Goal: Task Accomplishment & Management: Manage account settings

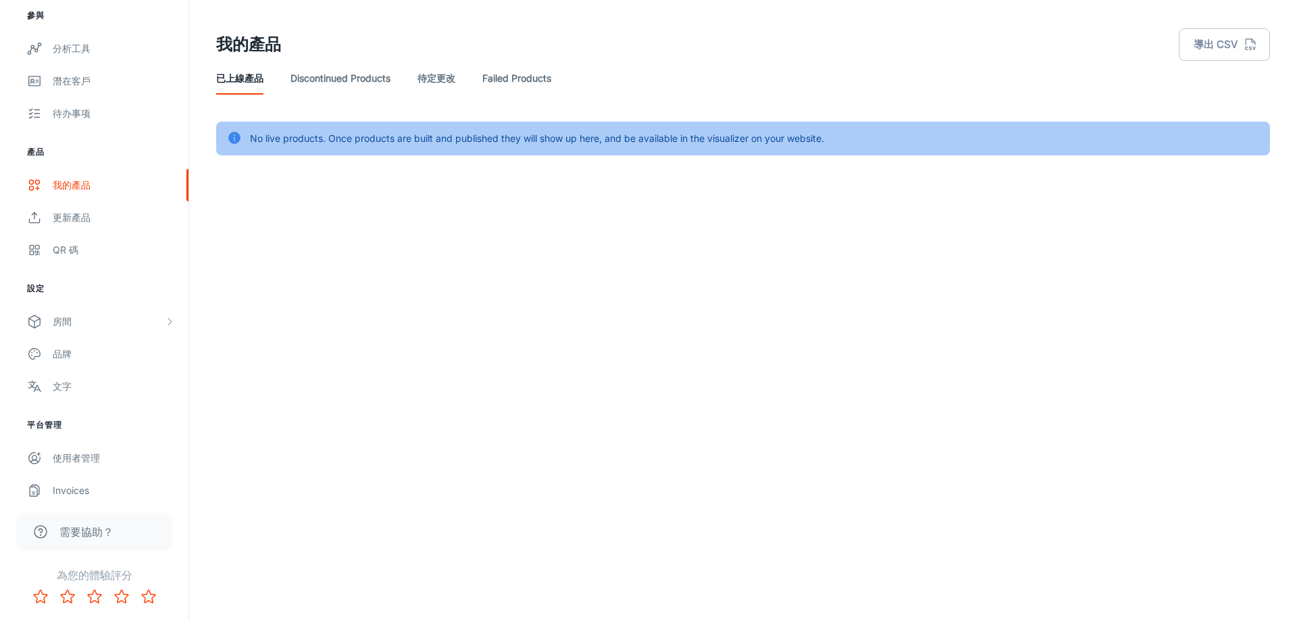
scroll to position [145, 0]
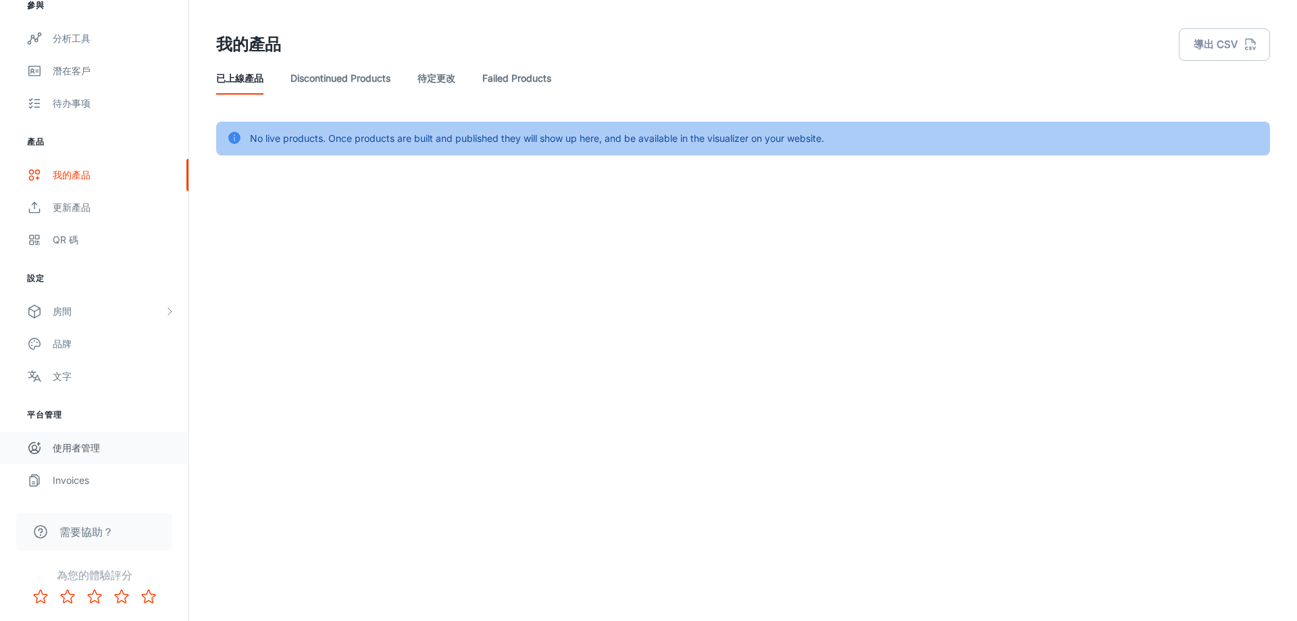
click at [98, 456] on link "使用者管理" at bounding box center [94, 448] width 188 height 32
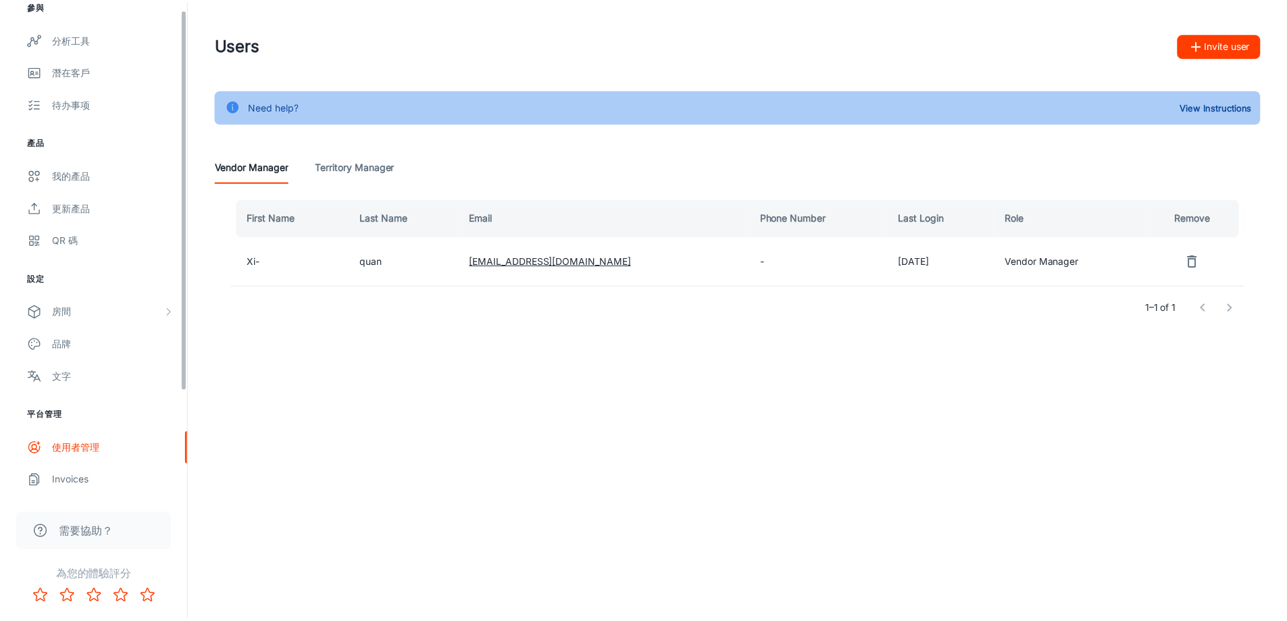
scroll to position [10, 0]
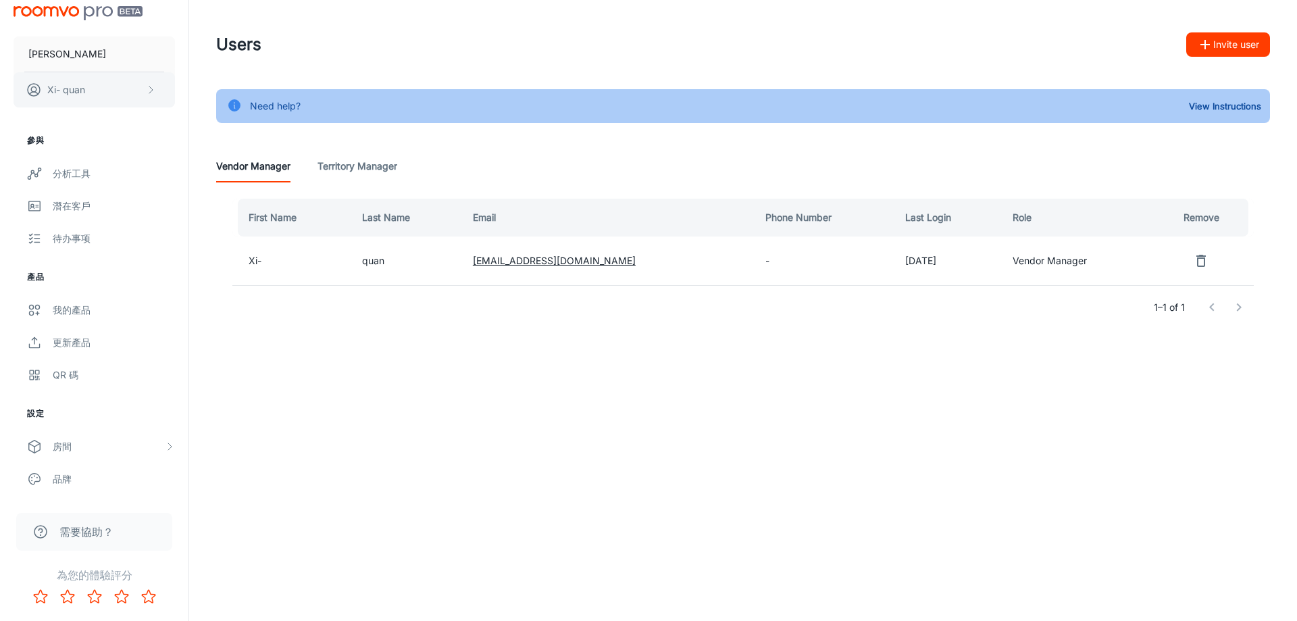
click at [107, 81] on button "Xi- quan" at bounding box center [94, 89] width 161 height 35
click at [196, 89] on li "用戶資料" at bounding box center [204, 89] width 59 height 23
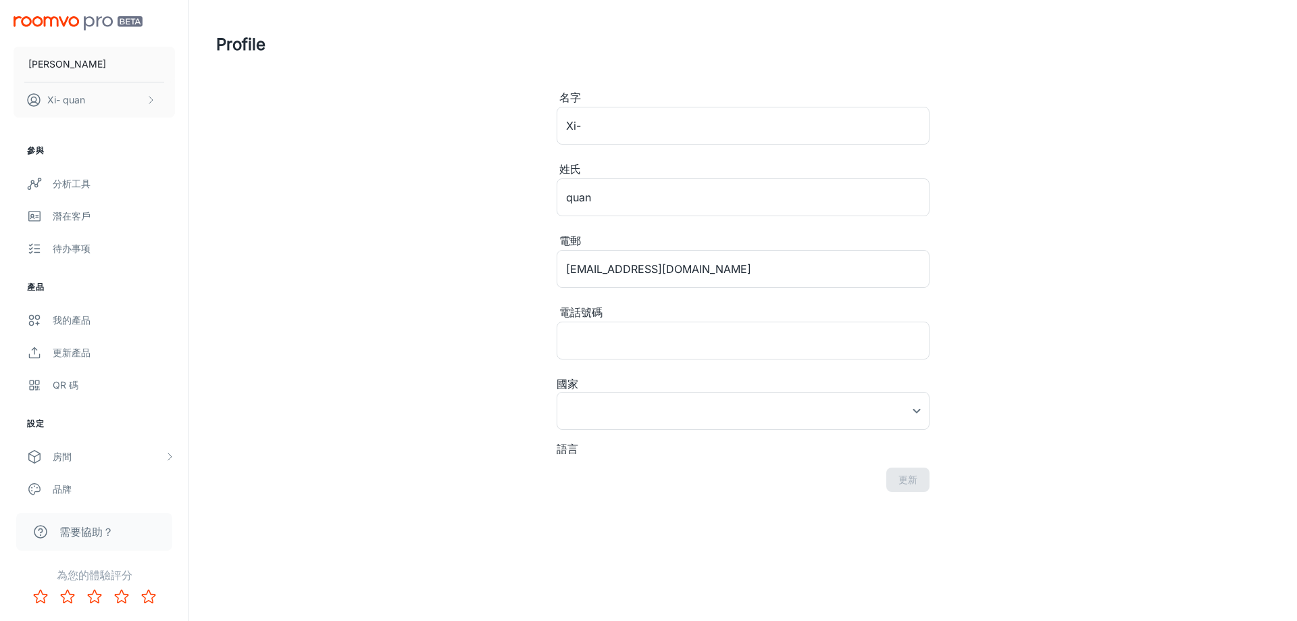
type input "[GEOGRAPHIC_DATA]"
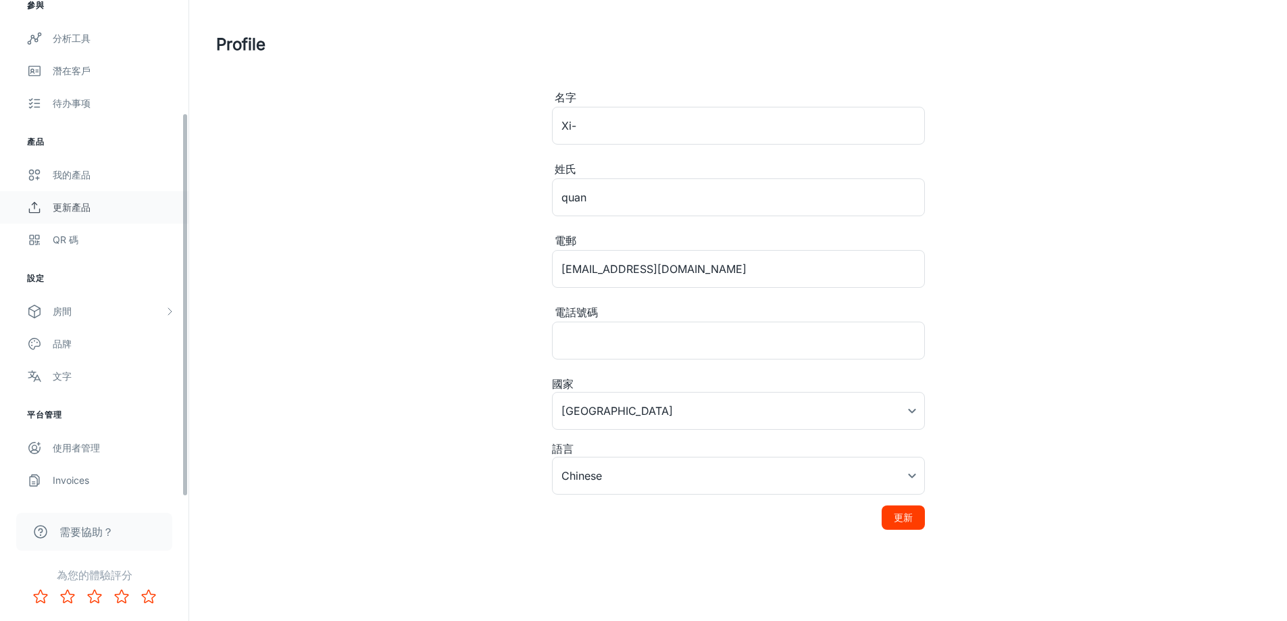
scroll to position [6, 0]
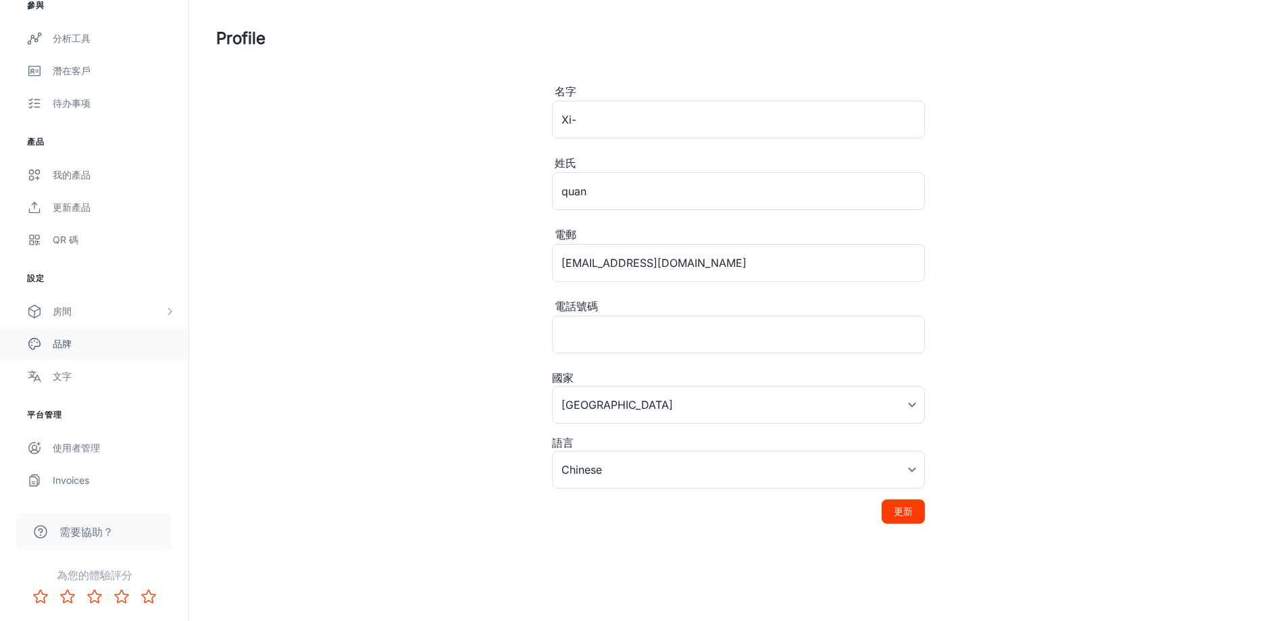
click at [91, 342] on div "品牌" at bounding box center [114, 343] width 122 height 15
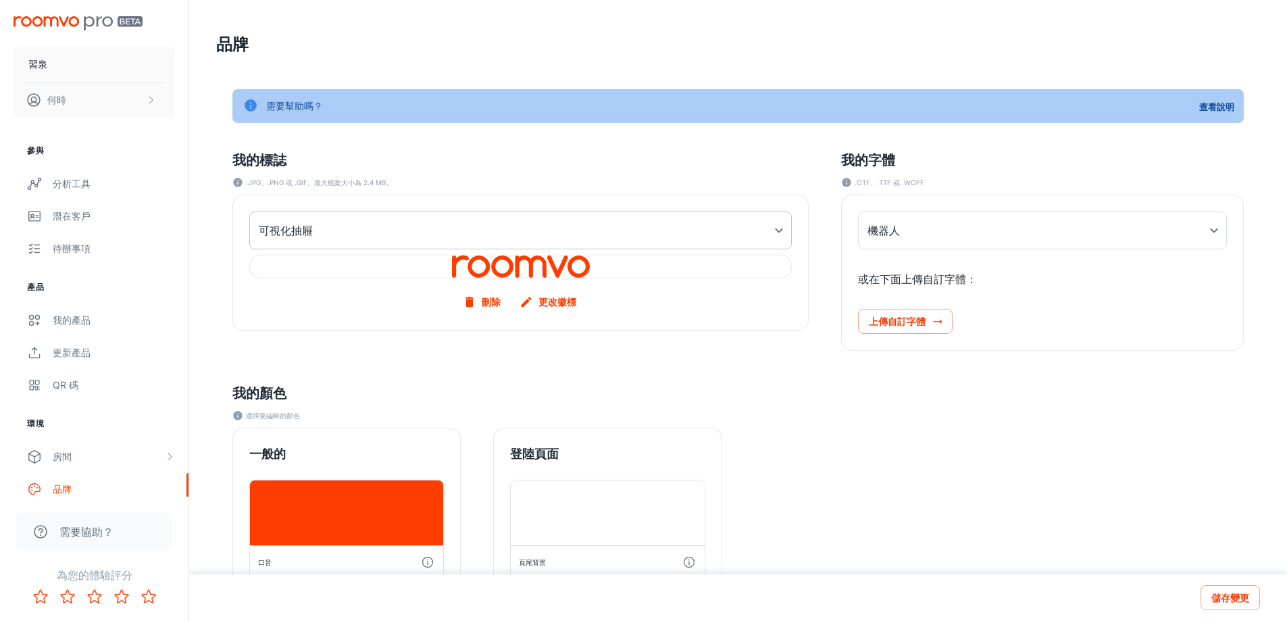
click at [494, 234] on body "習泉 何時 參與 分析工具 潛在客戶 待辦事項 產品 我的產品 更新產品 QR 碼 環境 房間 我的房間 設計師客房 客製化房間 品牌 特點 平台管理 使用者…" at bounding box center [643, 310] width 1287 height 621
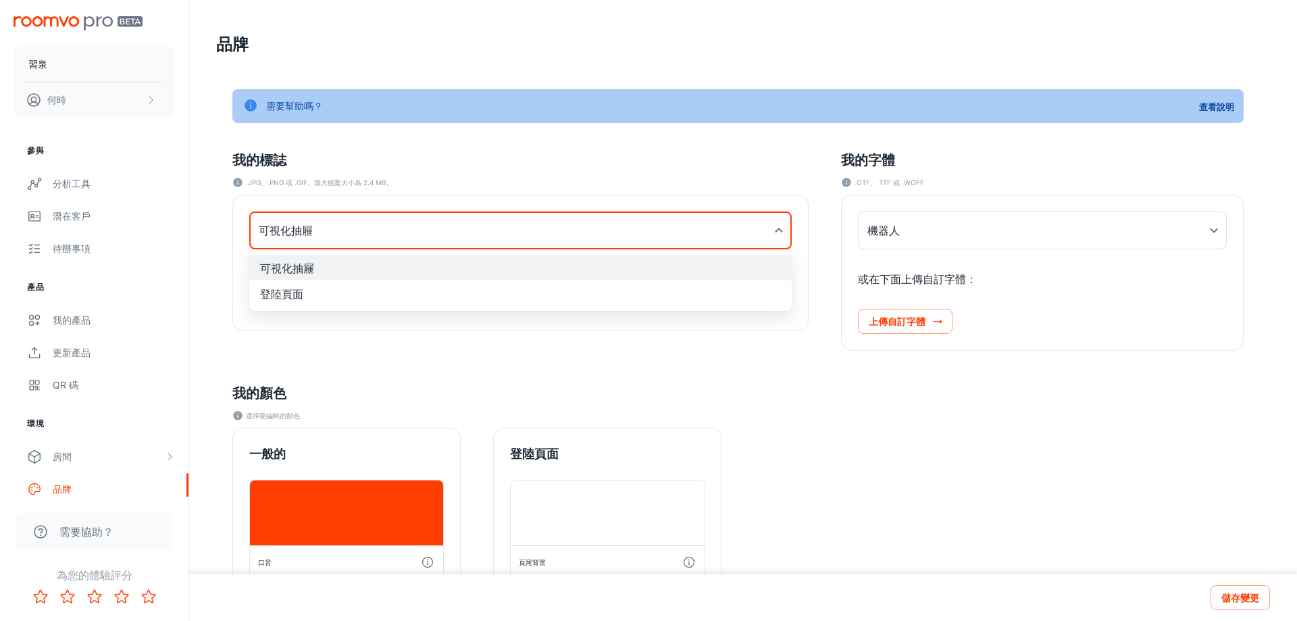
click at [491, 241] on div at bounding box center [648, 310] width 1297 height 621
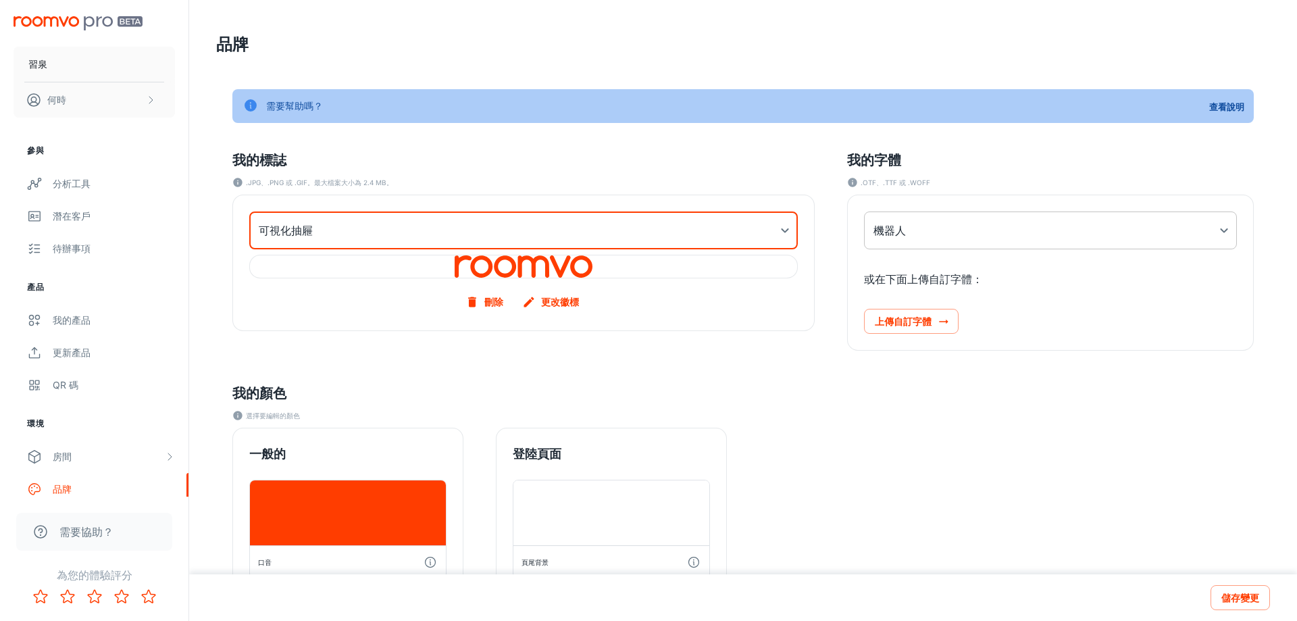
click at [875, 236] on body "習泉 何時 參與 分析工具 潛在客戶 待辦事項 產品 我的產品 更新產品 QR 碼 環境 房間 我的房間 設計師客房 客製化房間 品牌 特點 平台管理 使用者…" at bounding box center [648, 310] width 1297 height 621
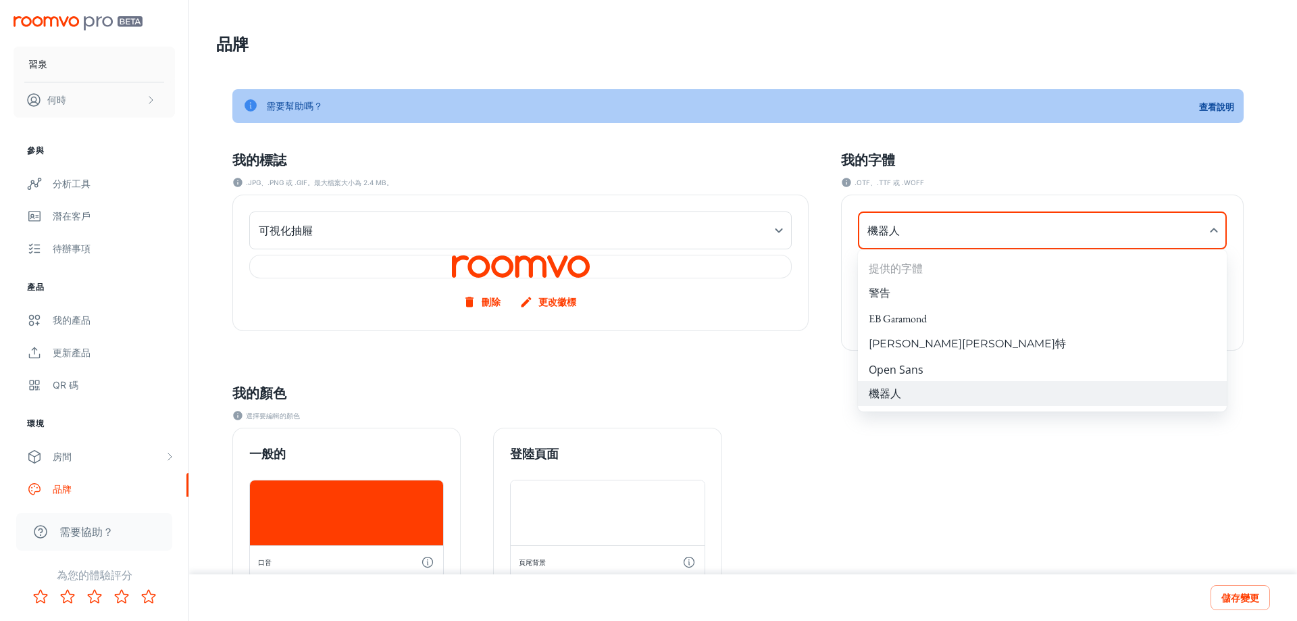
click at [881, 234] on div at bounding box center [648, 310] width 1297 height 621
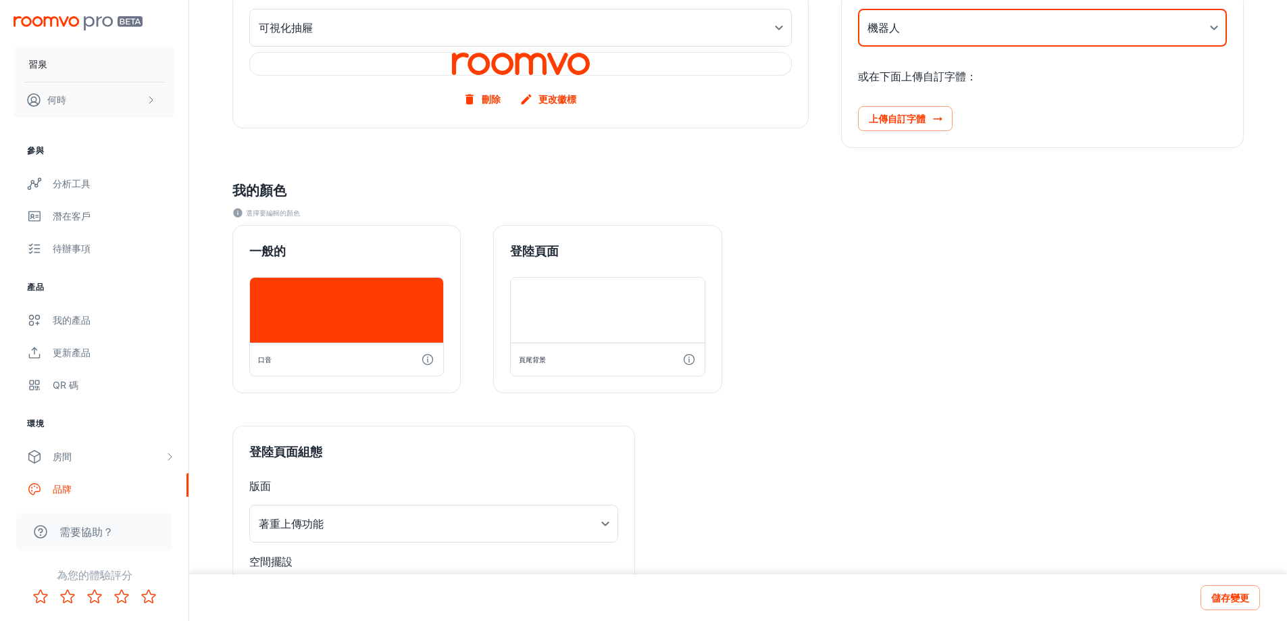
scroll to position [271, 0]
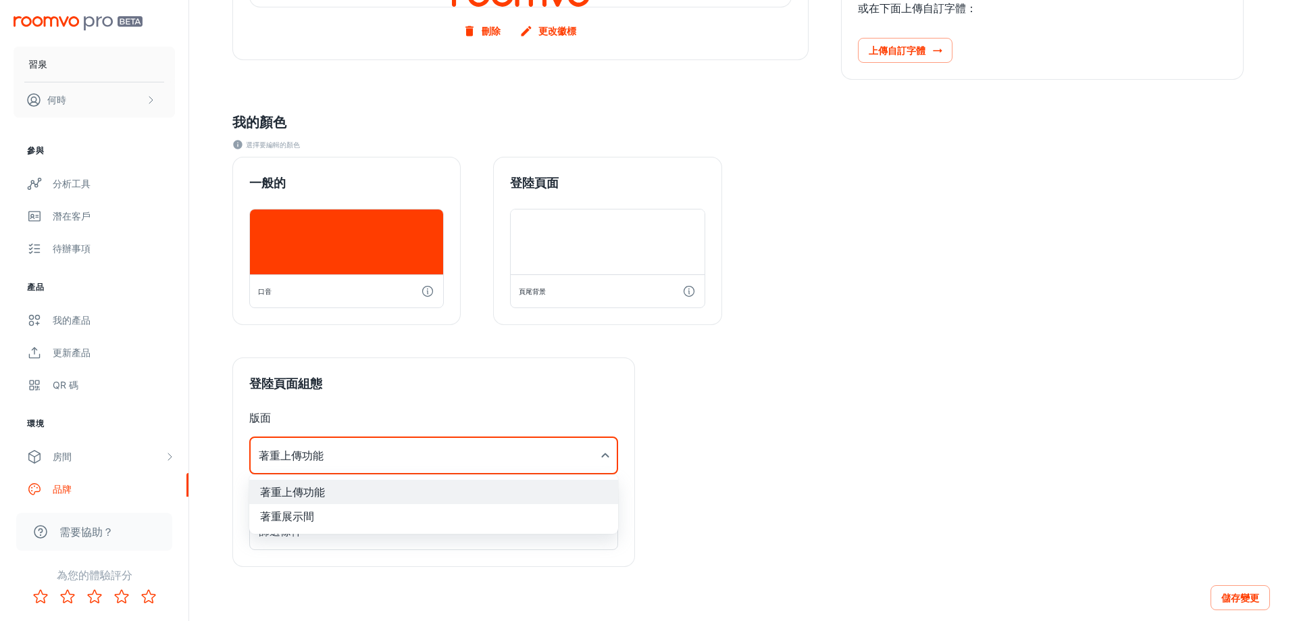
click at [380, 350] on body "習泉 何時 參與 分析工具 潛在客戶 待辦事項 產品 我的產品 更新產品 QR 碼 環境 房間 我的房間 設計師客房 客製化房間 品牌 特點 平台管理 使用者…" at bounding box center [648, 39] width 1297 height 621
click at [380, 458] on div at bounding box center [648, 310] width 1297 height 621
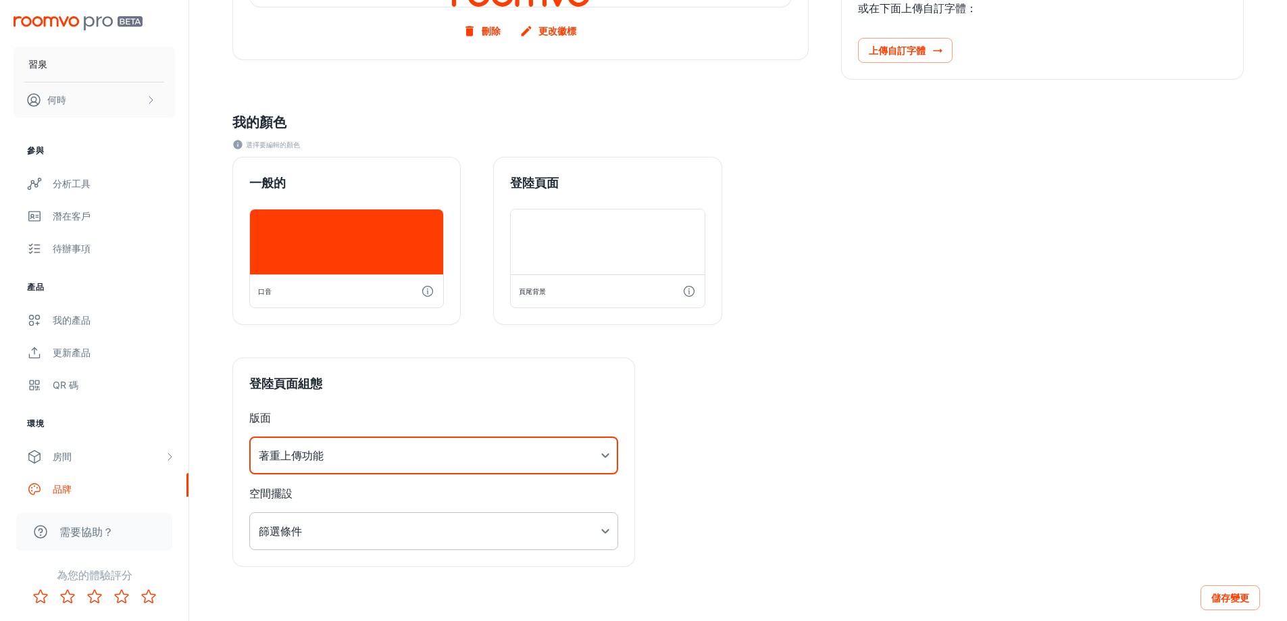
click at [362, 350] on body "習泉 何時 參與 分析工具 潛在客戶 待辦事項 產品 我的產品 更新產品 QR 碼 環境 房間 我的房間 設計師客房 客製化房間 品牌 特點 平台管理 使用者…" at bounding box center [643, 39] width 1287 height 621
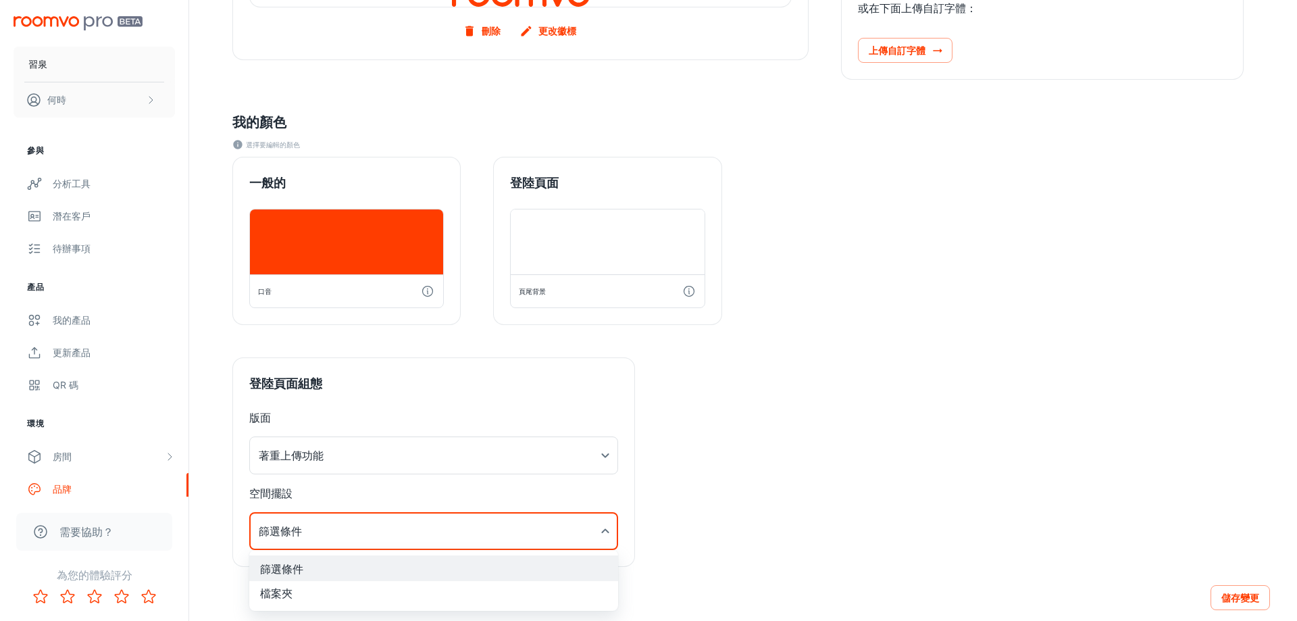
click at [359, 534] on div at bounding box center [648, 310] width 1297 height 621
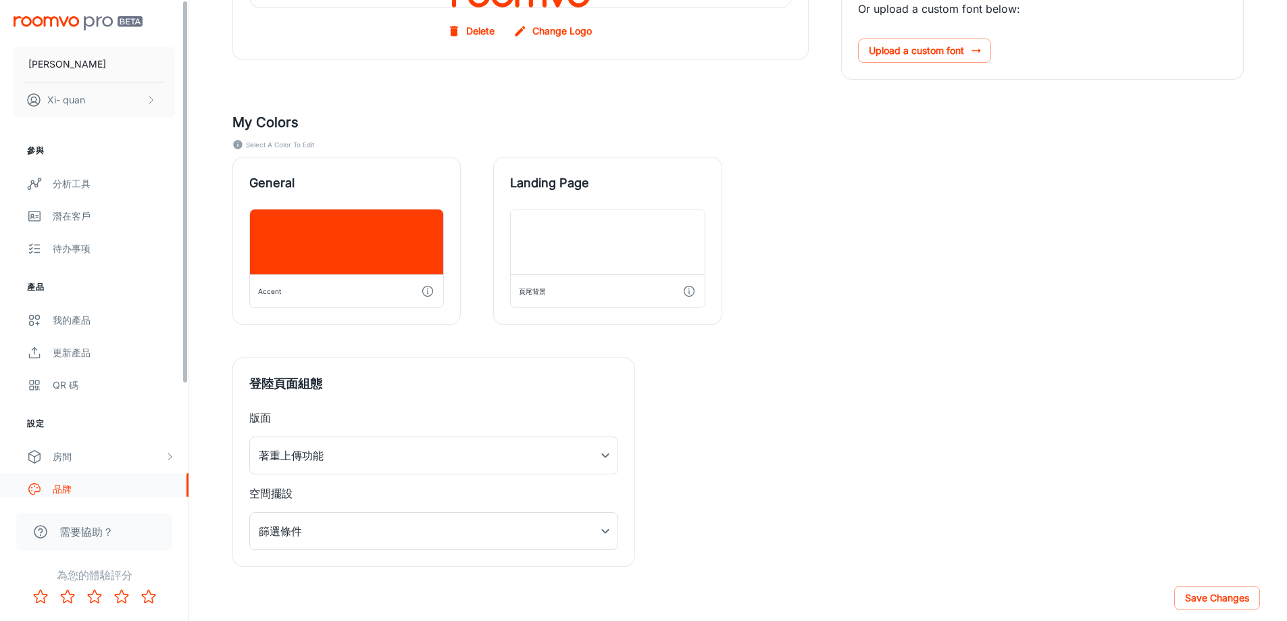
scroll to position [145, 0]
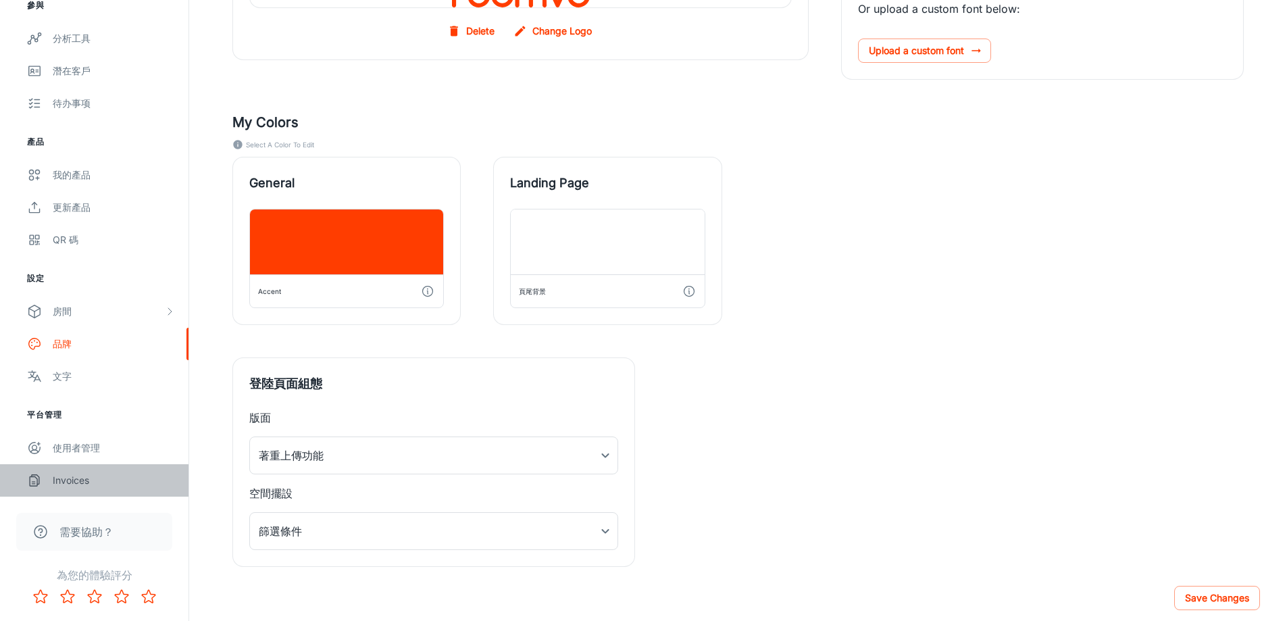
click at [97, 490] on link "Invoices" at bounding box center [94, 480] width 188 height 32
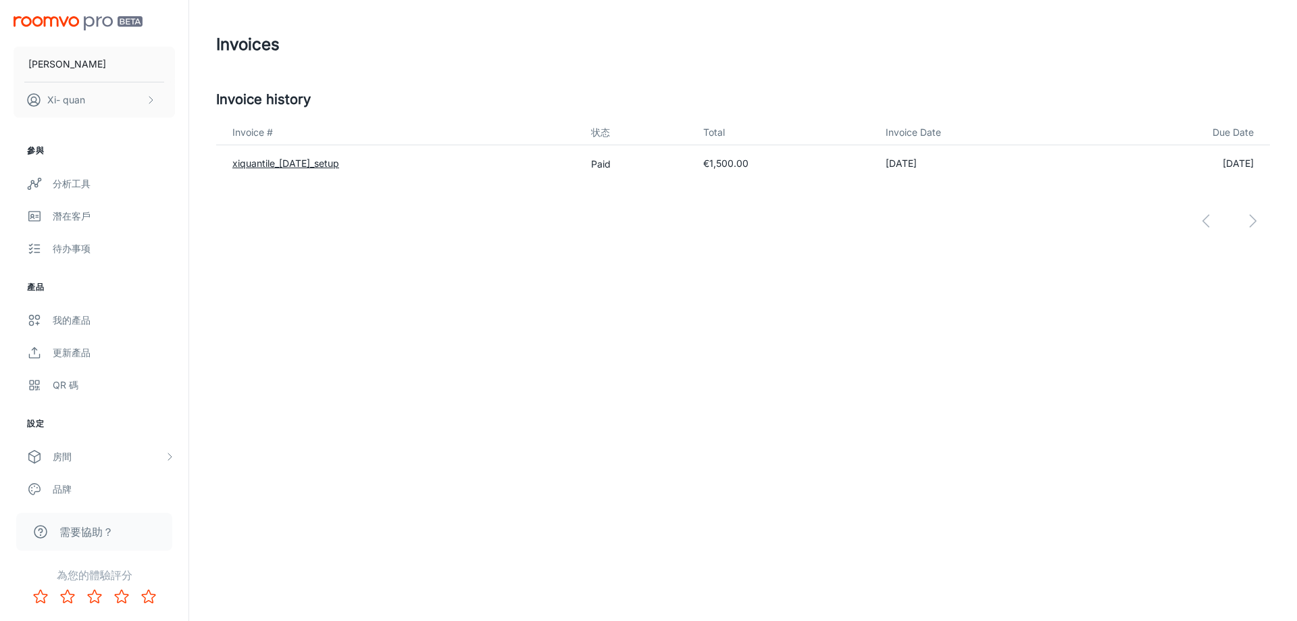
click at [339, 167] on link "xiquantile_[DATE]_setup" at bounding box center [285, 162] width 107 height 11
